Goal: Task Accomplishment & Management: Manage account settings

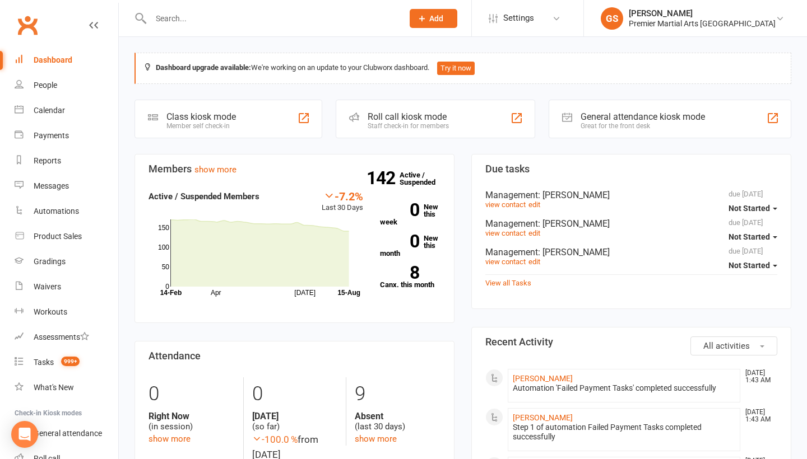
click at [200, 27] on div at bounding box center [264, 18] width 261 height 36
click at [208, 20] on input "text" at bounding box center [271, 19] width 248 height 16
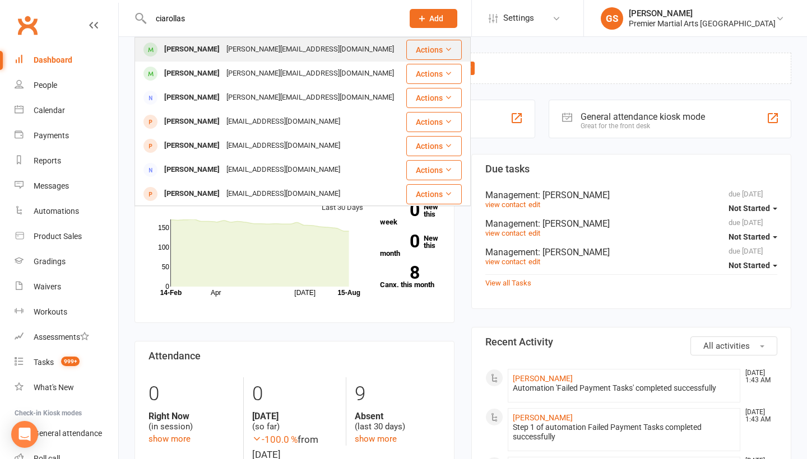
type input "ciarollas"
click at [223, 47] on div "[PERSON_NAME][EMAIL_ADDRESS][DOMAIN_NAME]" at bounding box center [310, 49] width 174 height 16
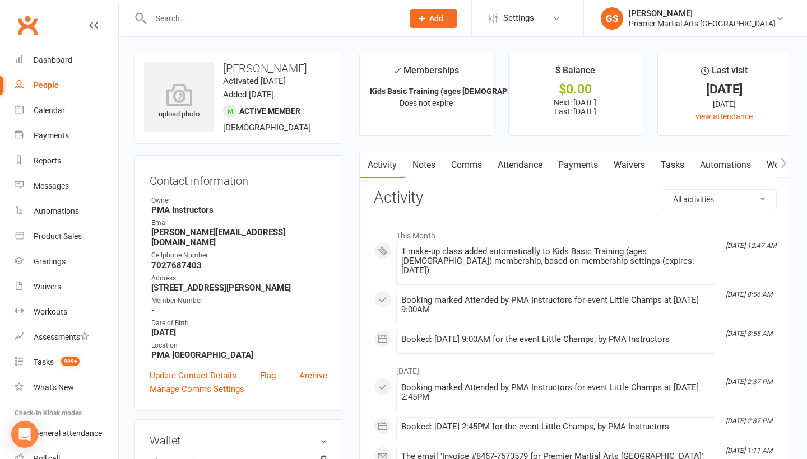
click at [558, 157] on link "Payments" at bounding box center [577, 165] width 55 height 26
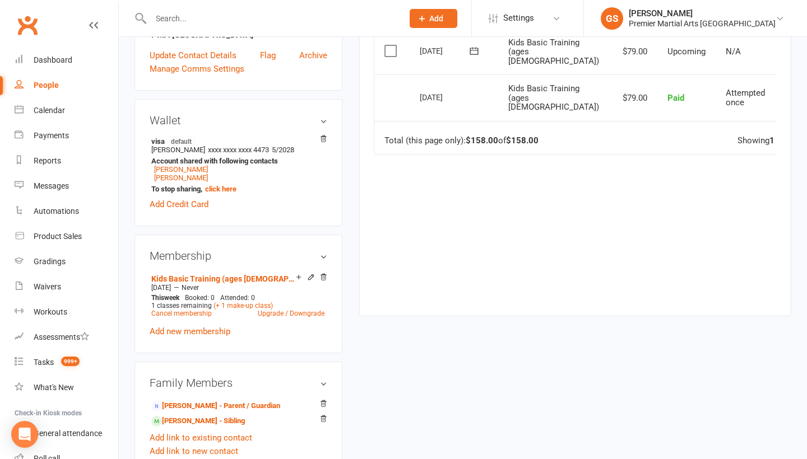
scroll to position [337, 0]
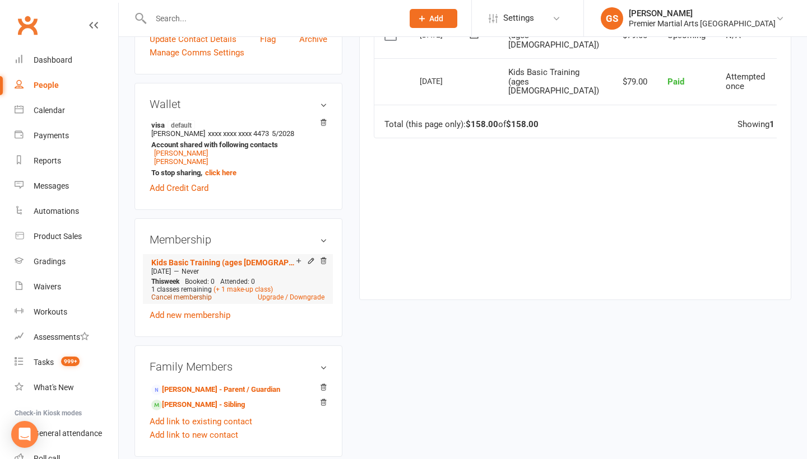
click at [187, 294] on link "Cancel membership" at bounding box center [181, 298] width 61 height 8
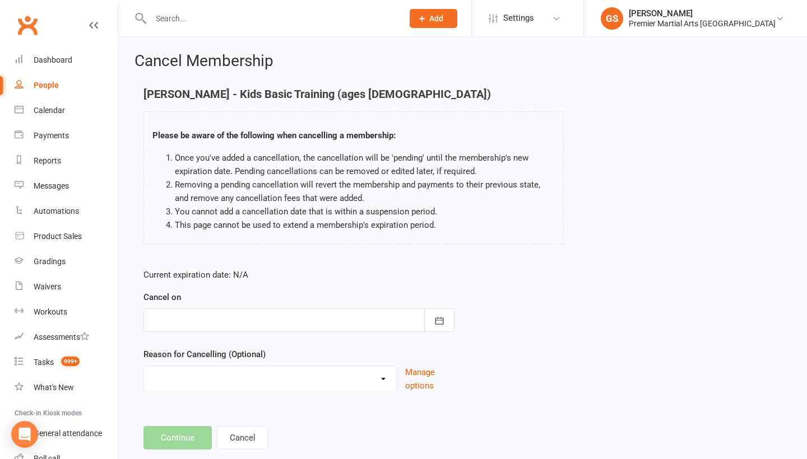
click at [275, 326] on div at bounding box center [298, 321] width 311 height 24
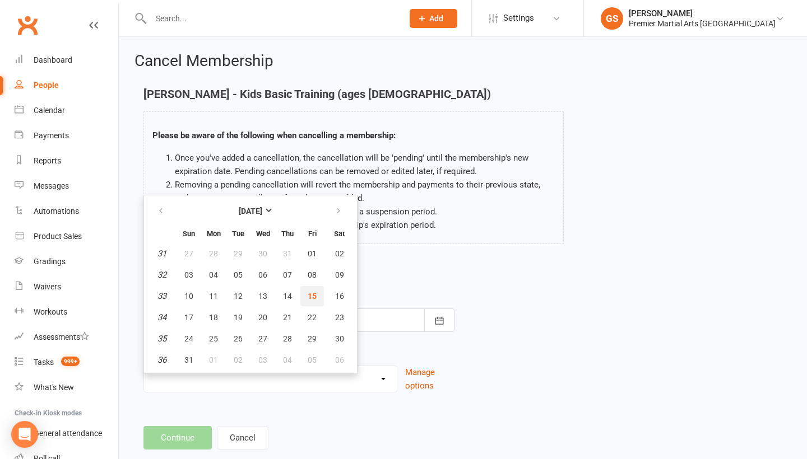
click at [318, 295] on button "15" at bounding box center [312, 296] width 24 height 20
type input "[DATE]"
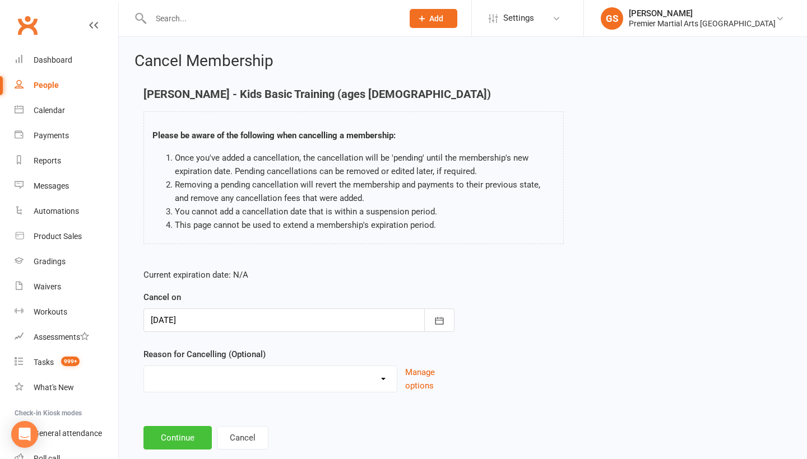
click at [183, 439] on button "Continue" at bounding box center [177, 438] width 68 height 24
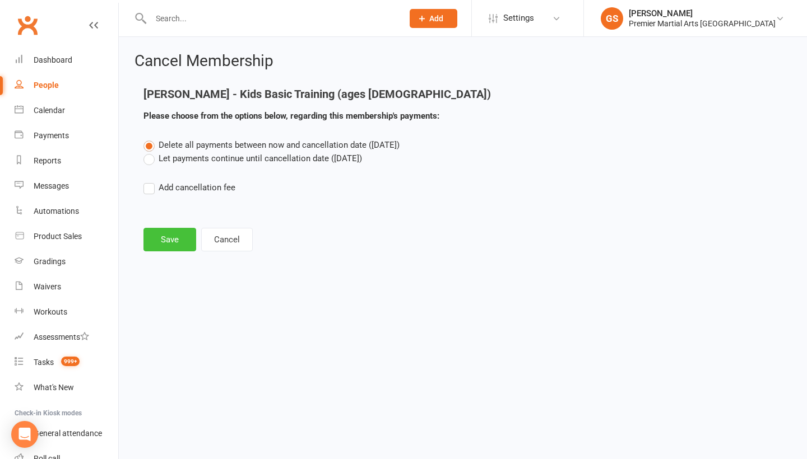
click at [165, 240] on button "Save" at bounding box center [169, 240] width 53 height 24
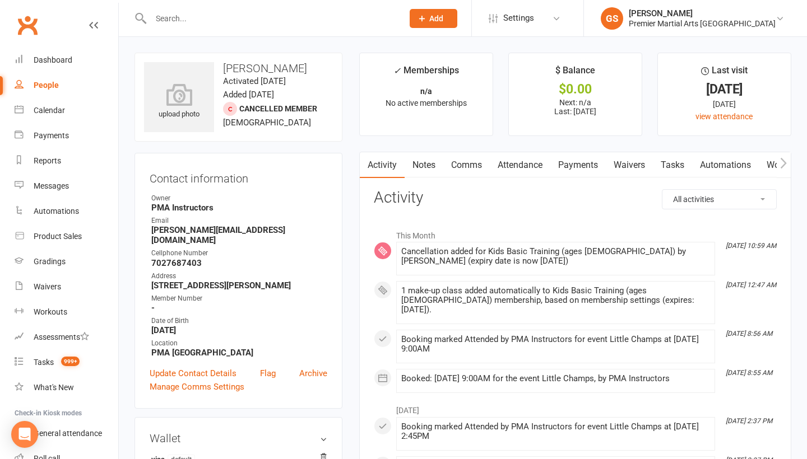
click at [216, 18] on input "text" at bounding box center [271, 19] width 248 height 16
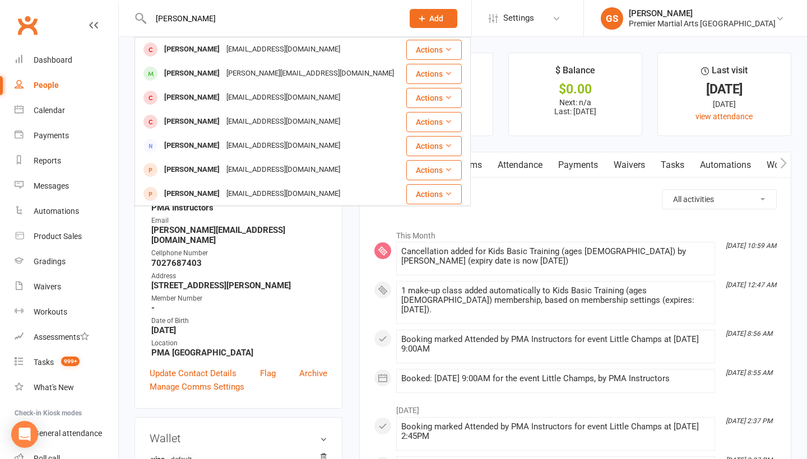
type input "[PERSON_NAME]"
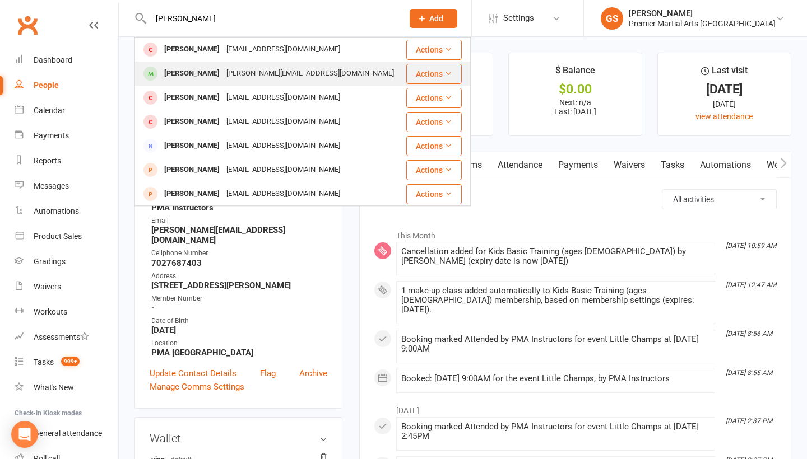
drag, startPoint x: 216, startPoint y: 18, endPoint x: 199, endPoint y: 77, distance: 61.7
click at [199, 77] on div "[PERSON_NAME]" at bounding box center [192, 74] width 62 height 16
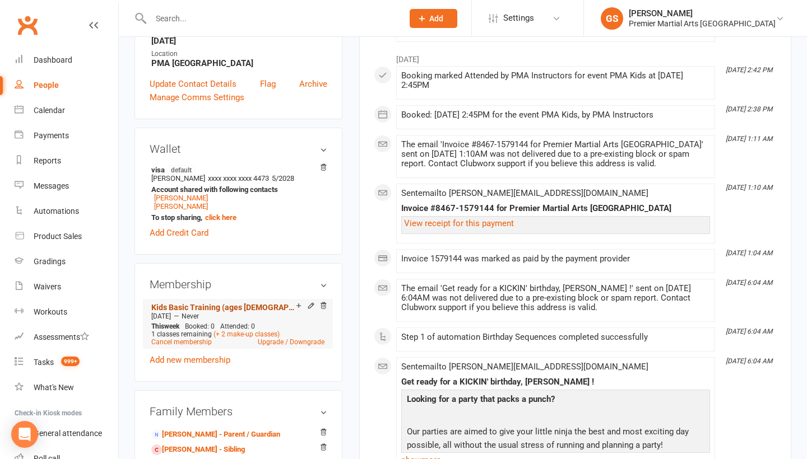
scroll to position [298, 0]
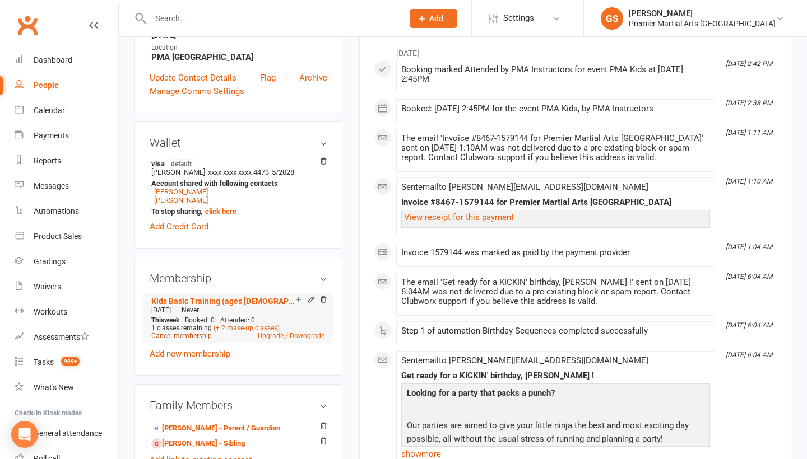
click at [181, 332] on link "Cancel membership" at bounding box center [181, 336] width 61 height 8
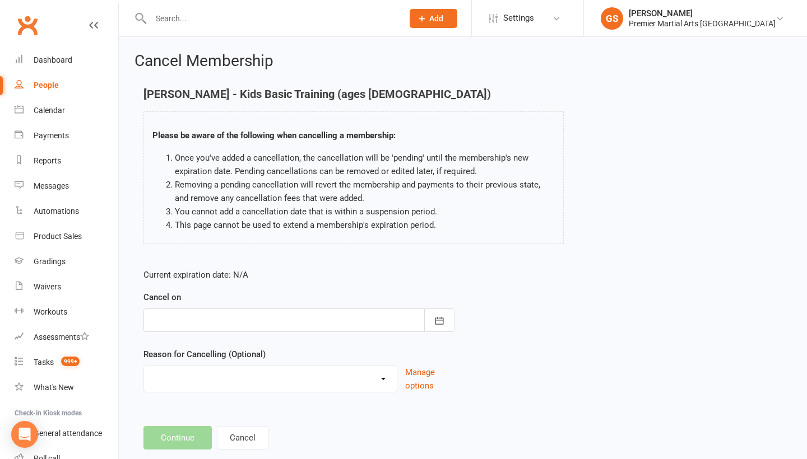
click at [267, 450] on div "Cancel Membership [PERSON_NAME] - Kids Basic Training (ages [DEMOGRAPHIC_DATA])…" at bounding box center [463, 252] width 688 height 431
click at [258, 443] on button "Cancel" at bounding box center [243, 438] width 52 height 24
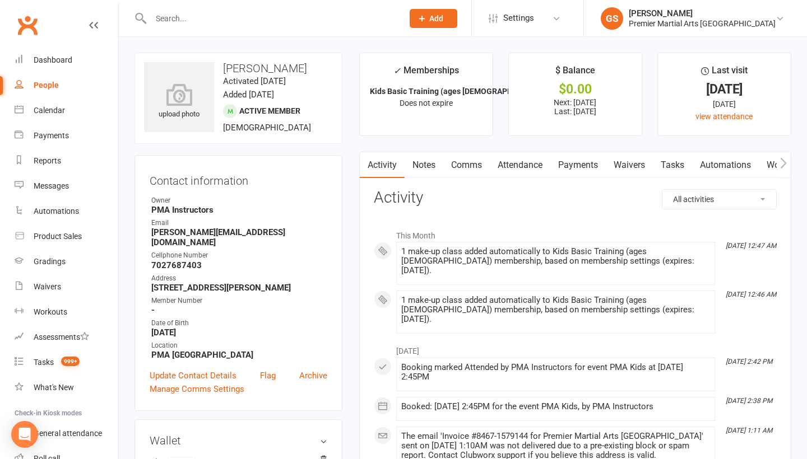
click at [508, 165] on link "Attendance" at bounding box center [520, 165] width 61 height 26
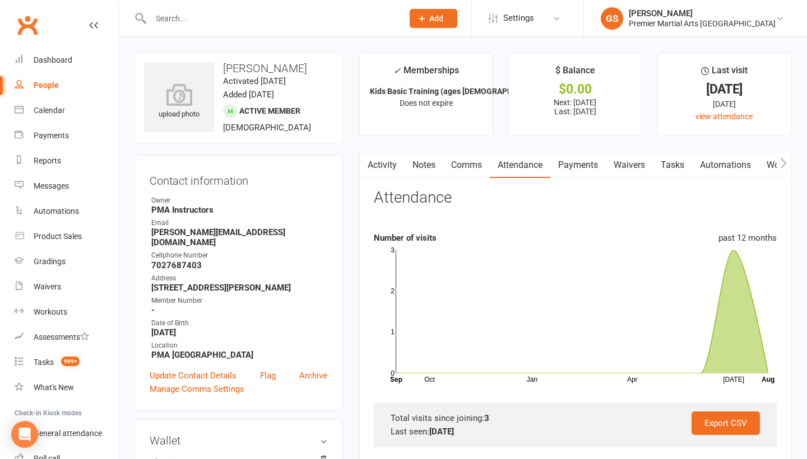
click at [569, 157] on link "Payments" at bounding box center [577, 165] width 55 height 26
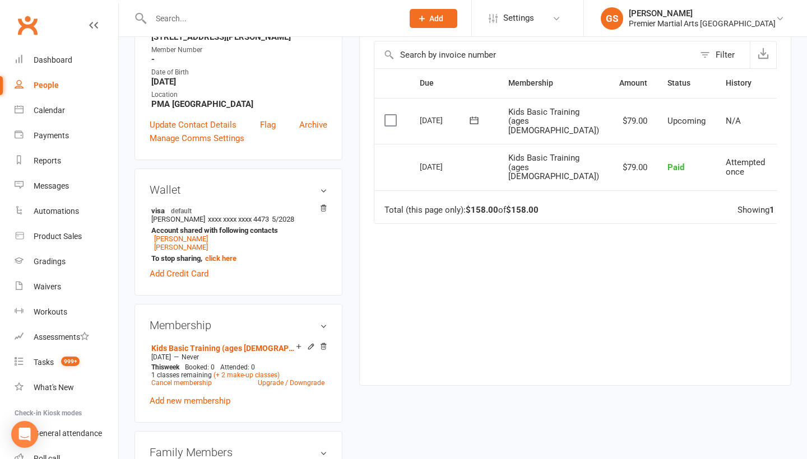
scroll to position [270, 0]
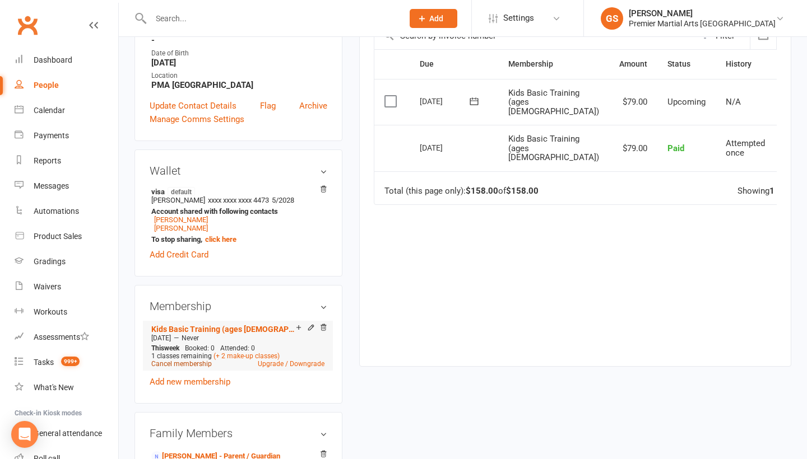
click at [191, 360] on link "Cancel membership" at bounding box center [181, 364] width 61 height 8
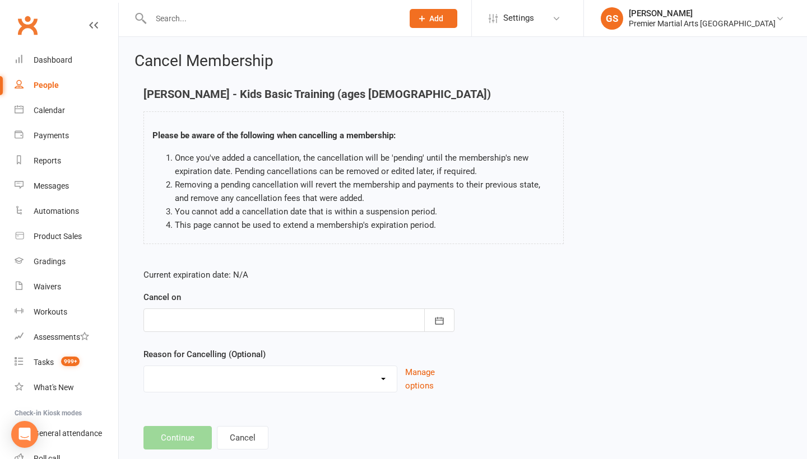
click at [229, 320] on div at bounding box center [298, 321] width 311 height 24
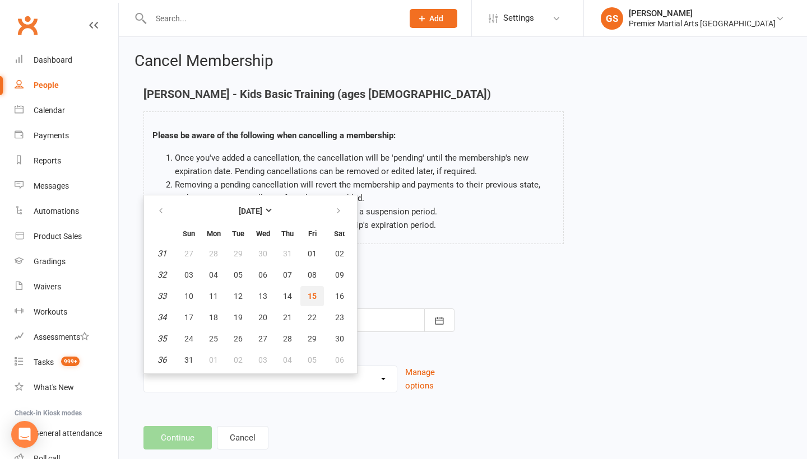
click at [312, 293] on span "15" at bounding box center [312, 296] width 9 height 9
type input "[DATE]"
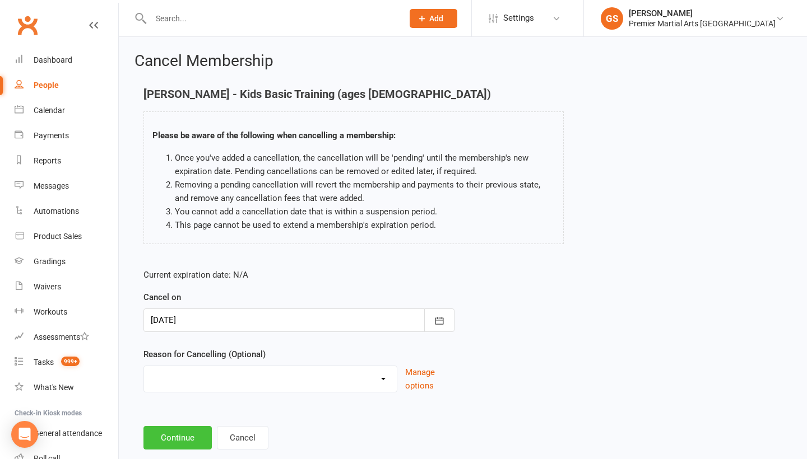
click at [189, 437] on button "Continue" at bounding box center [177, 438] width 68 height 24
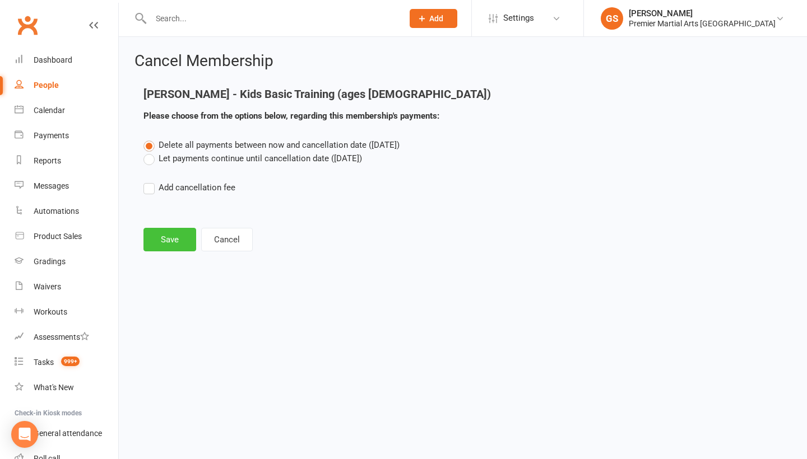
click at [173, 235] on button "Save" at bounding box center [169, 240] width 53 height 24
